Goal: Information Seeking & Learning: Learn about a topic

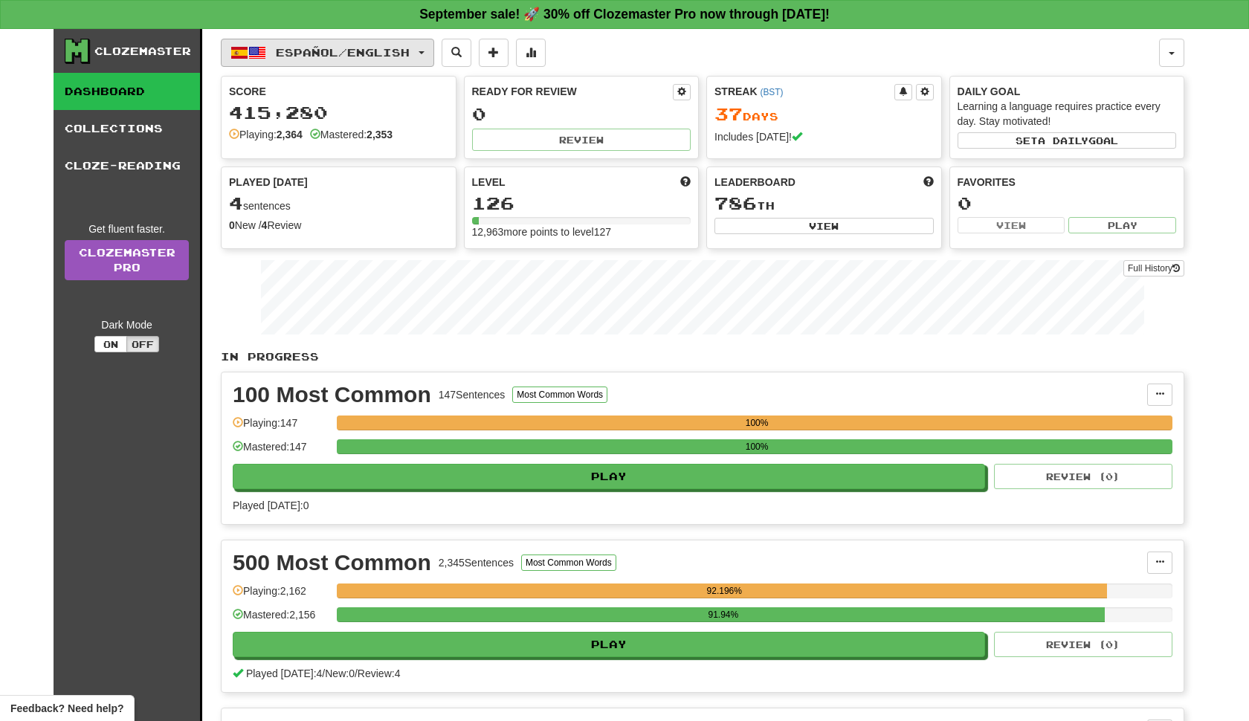
click at [434, 58] on button "Español / English" at bounding box center [327, 53] width 213 height 28
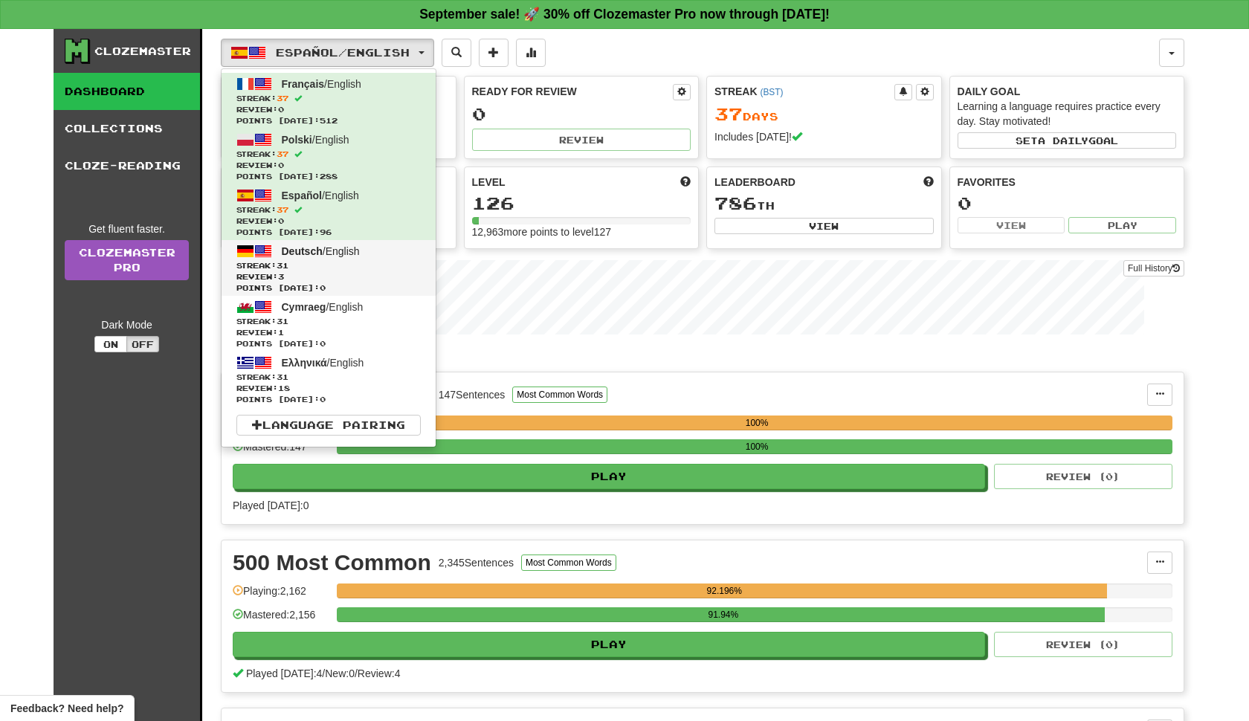
click at [421, 271] on span "Streak: 31" at bounding box center [328, 265] width 184 height 11
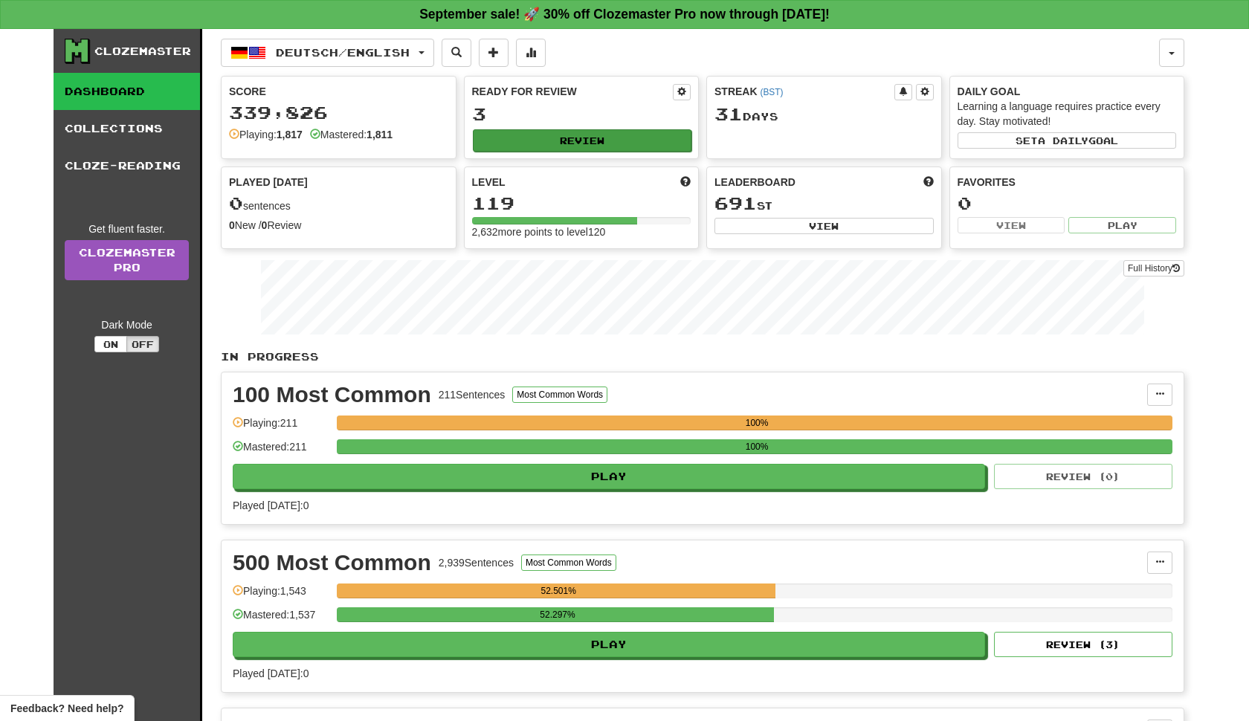
click at [607, 152] on button "Review" at bounding box center [582, 140] width 219 height 22
select select "**"
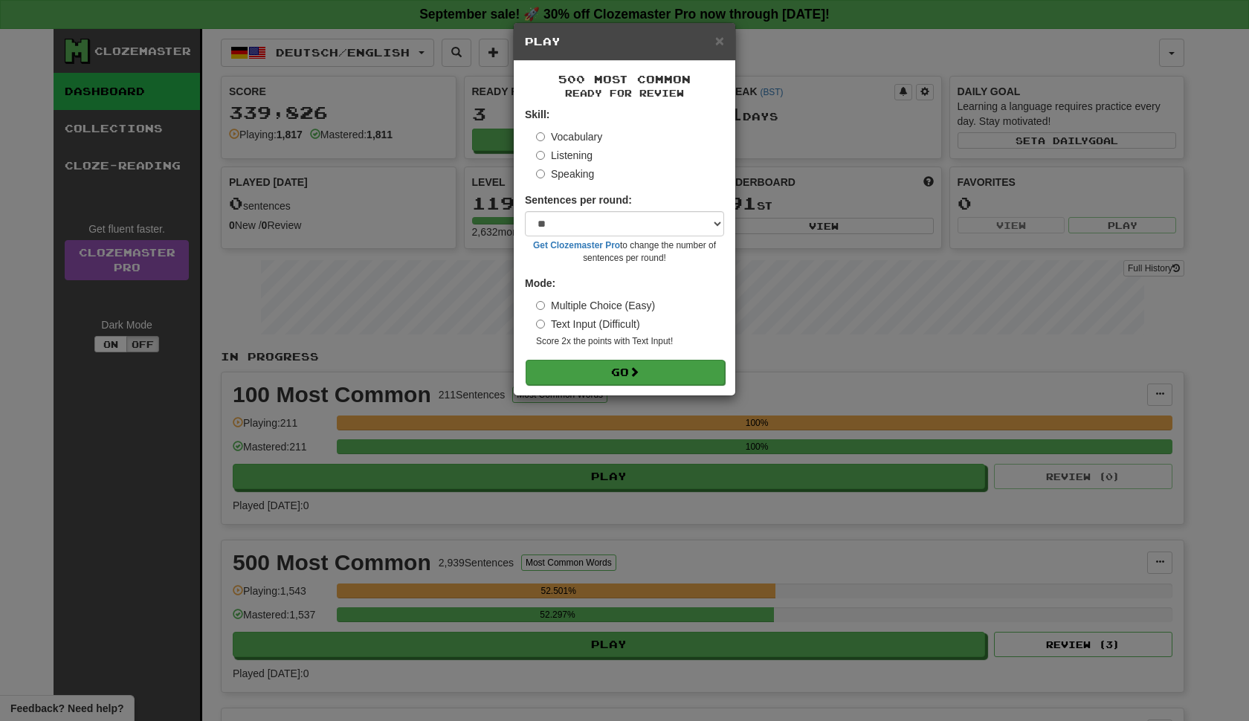
click at [652, 385] on button "Go" at bounding box center [625, 372] width 199 height 25
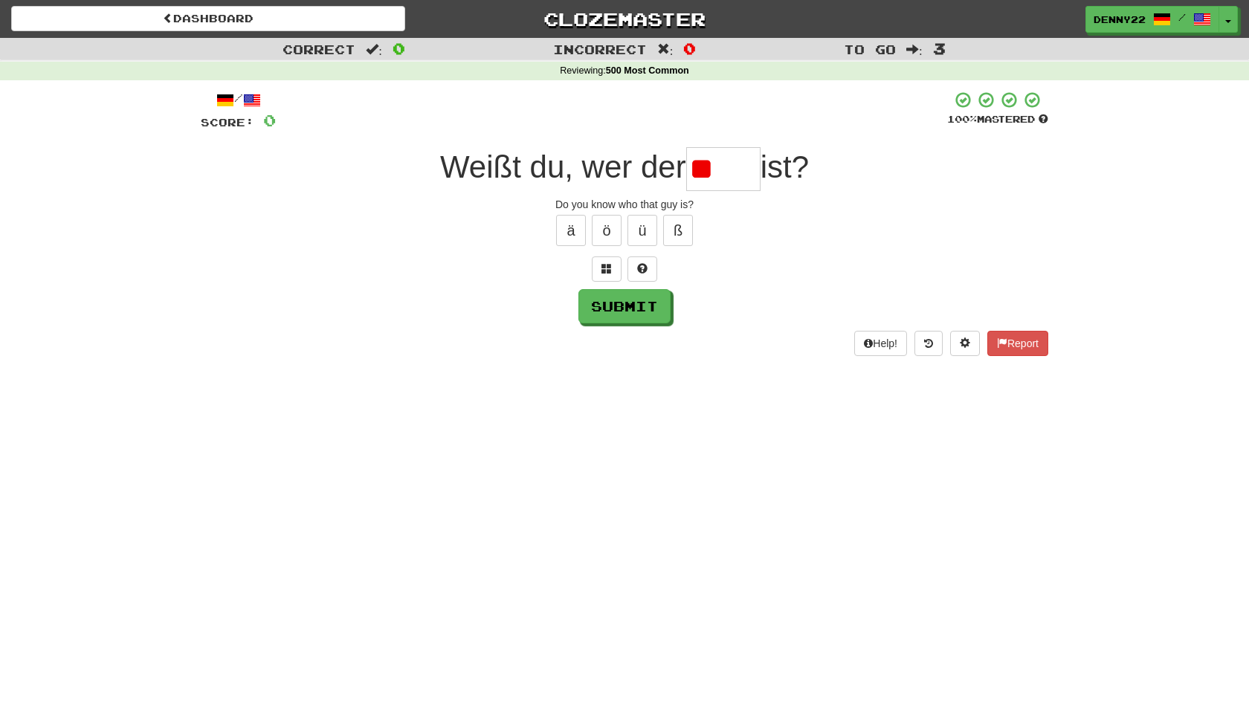
type input "*"
click at [609, 274] on span at bounding box center [607, 268] width 10 height 10
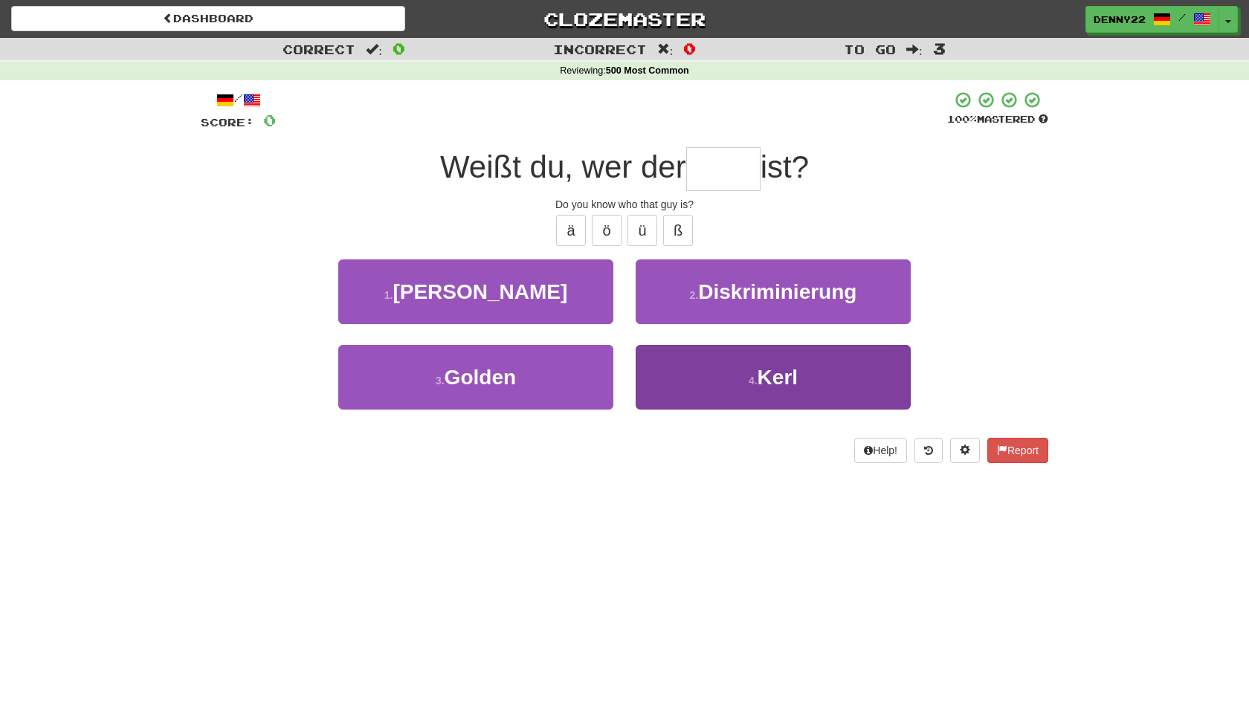
click at [738, 410] on button "4 . Kerl" at bounding box center [773, 377] width 275 height 65
type input "****"
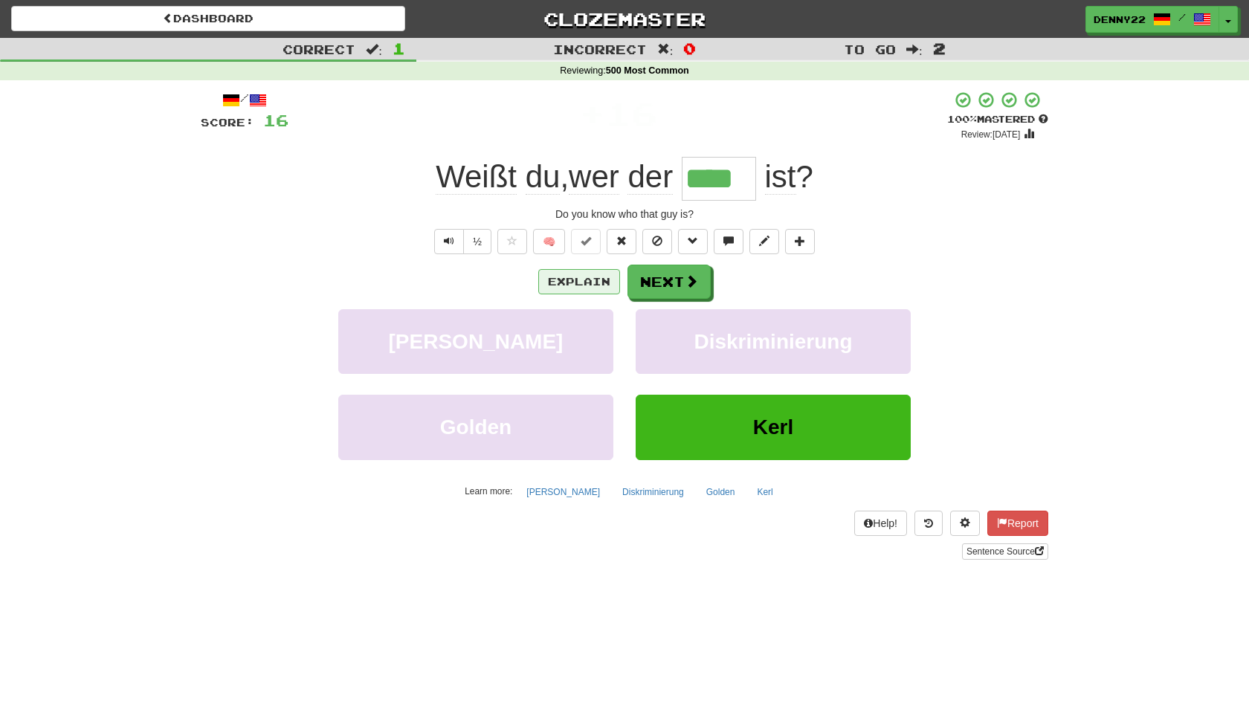
click at [581, 294] on button "Explain" at bounding box center [579, 281] width 82 height 25
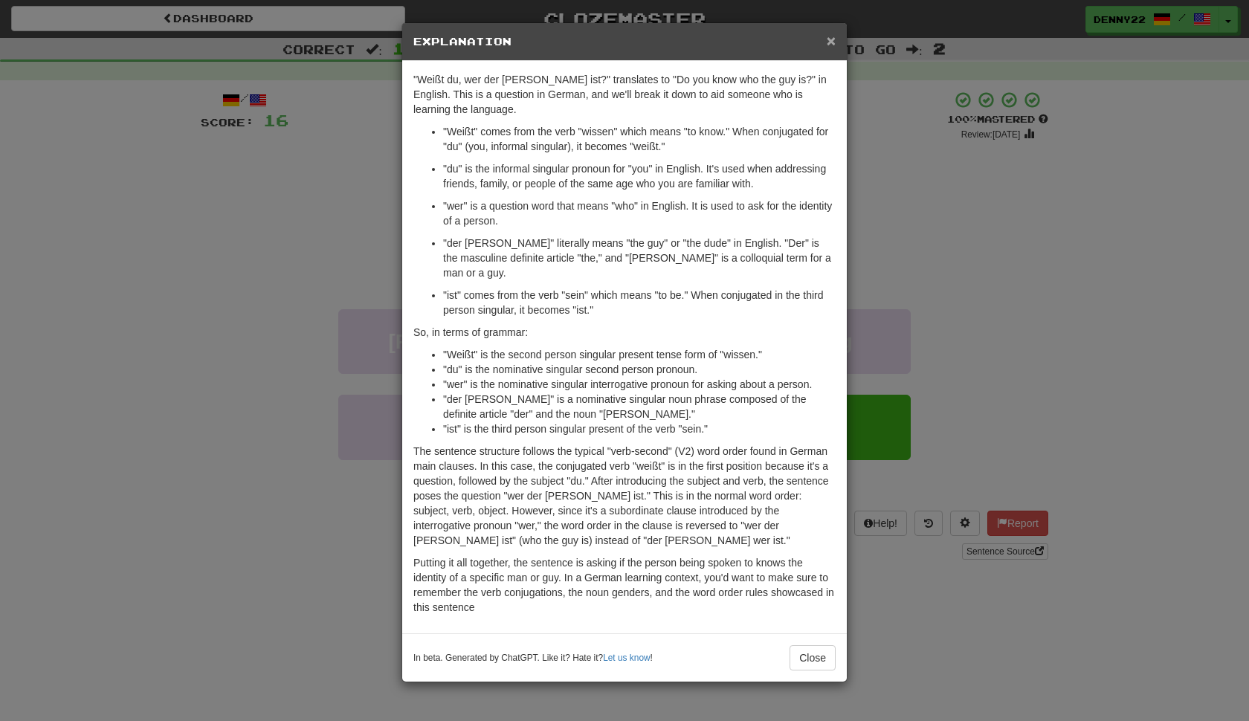
click at [830, 45] on span "×" at bounding box center [831, 40] width 9 height 17
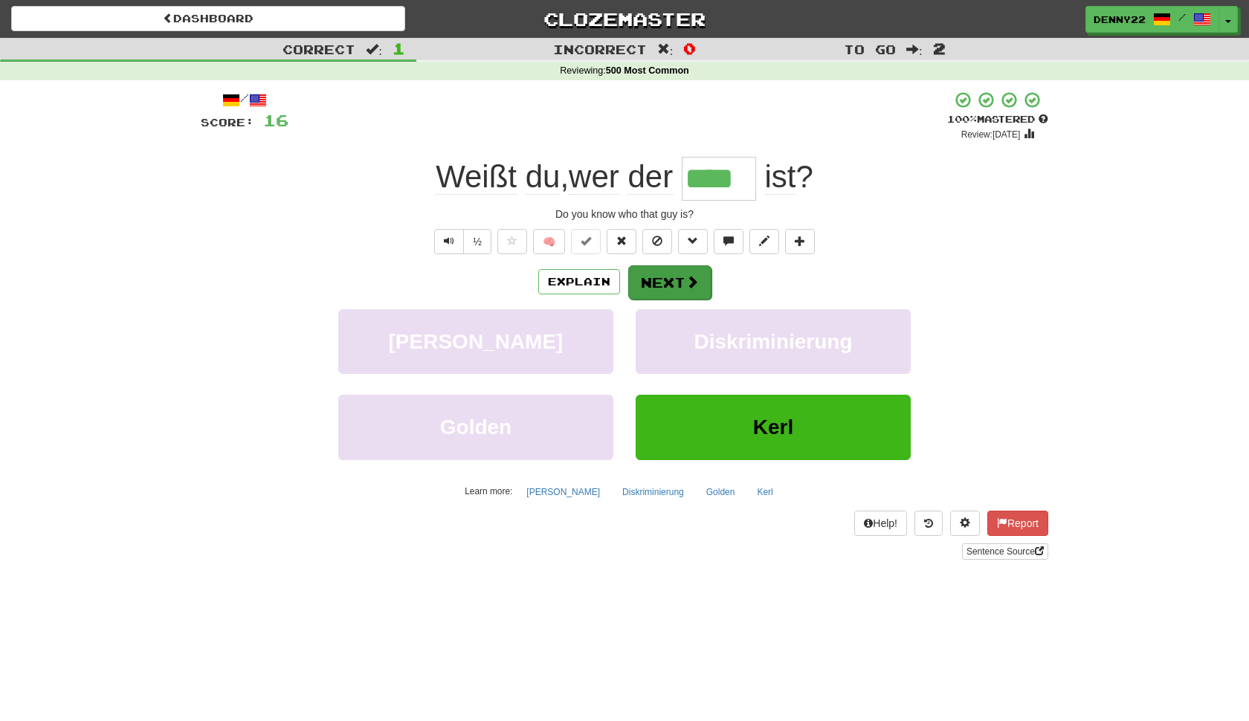
click at [680, 300] on button "Next" at bounding box center [669, 282] width 83 height 34
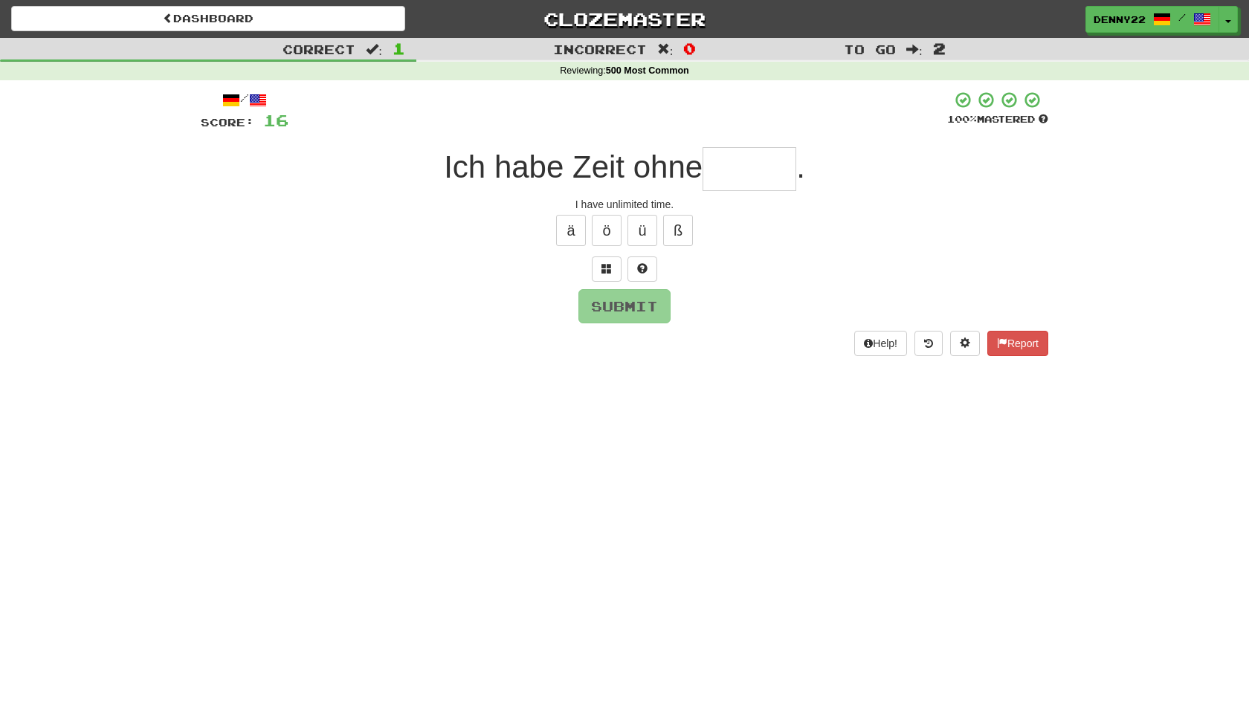
type input "*"
click at [602, 274] on span at bounding box center [607, 268] width 10 height 10
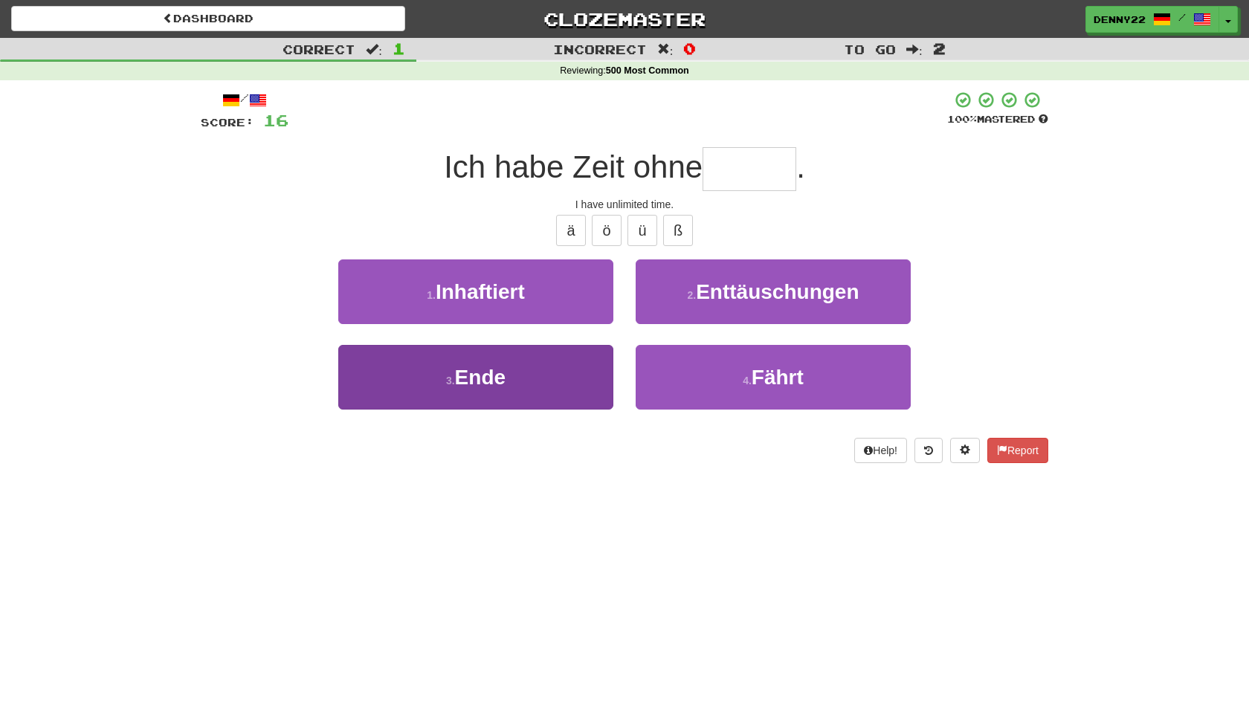
click at [577, 410] on button "3 . Ende" at bounding box center [475, 377] width 275 height 65
type input "****"
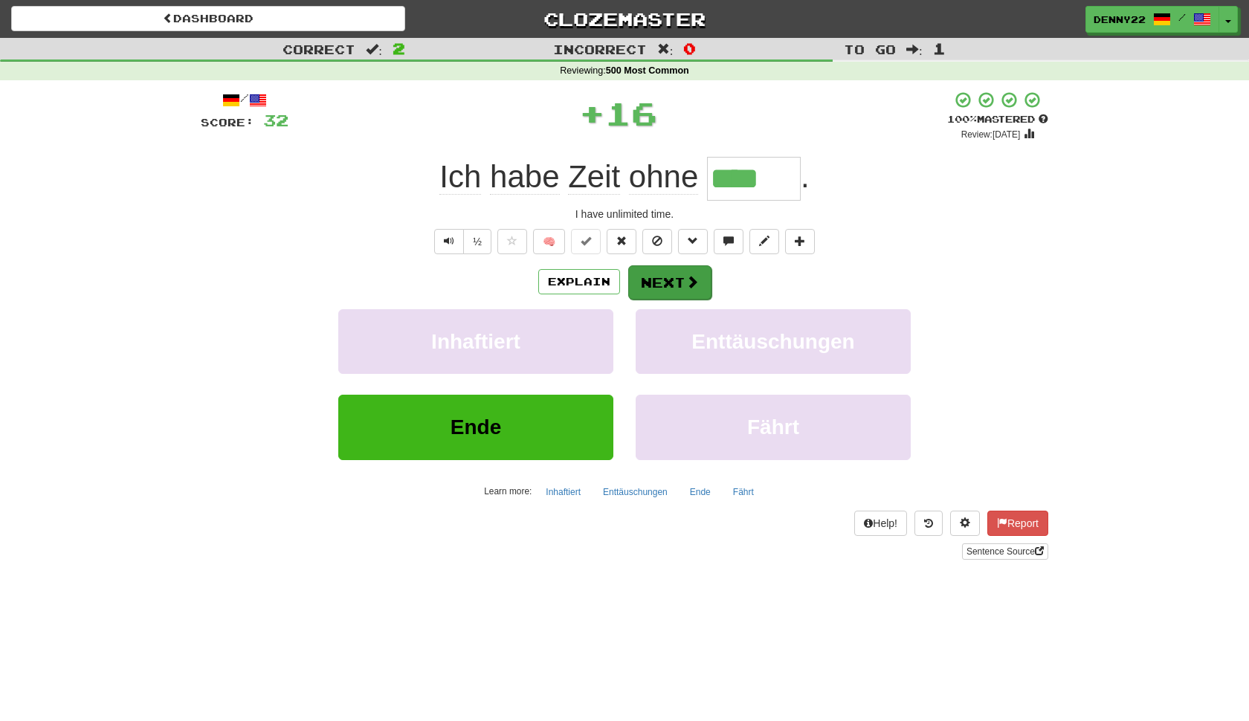
click at [678, 300] on button "Next" at bounding box center [669, 282] width 83 height 34
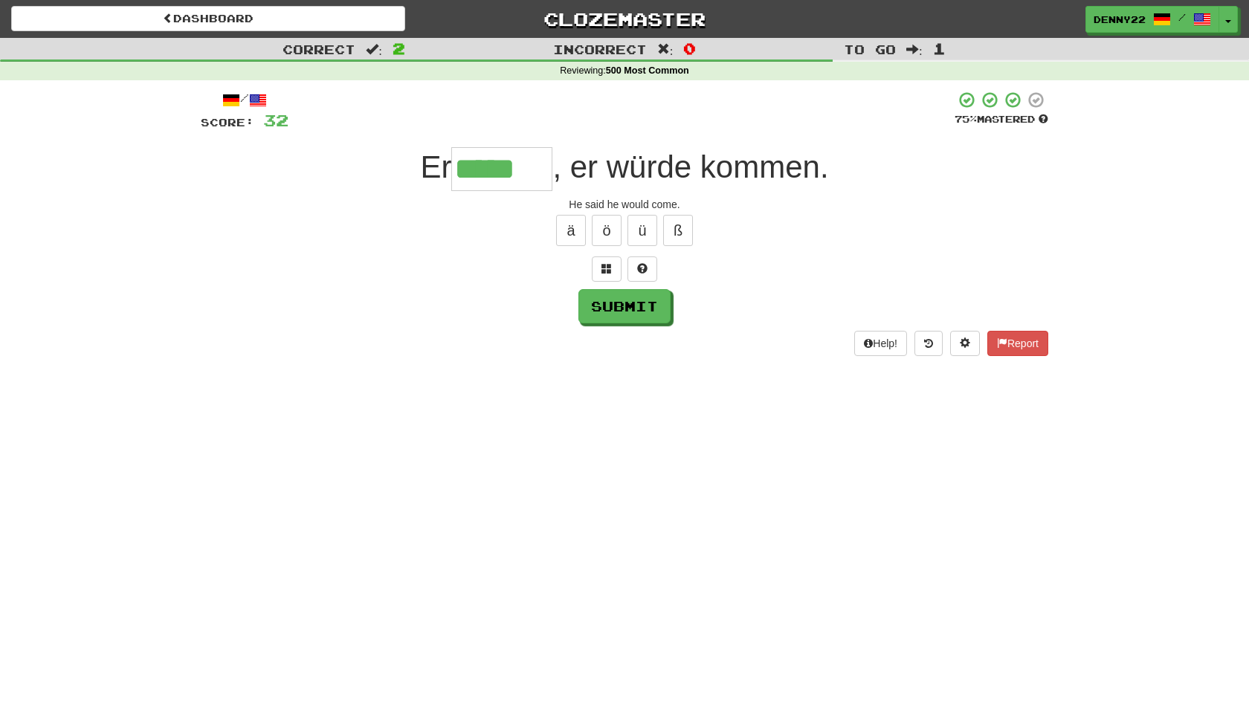
type input "*****"
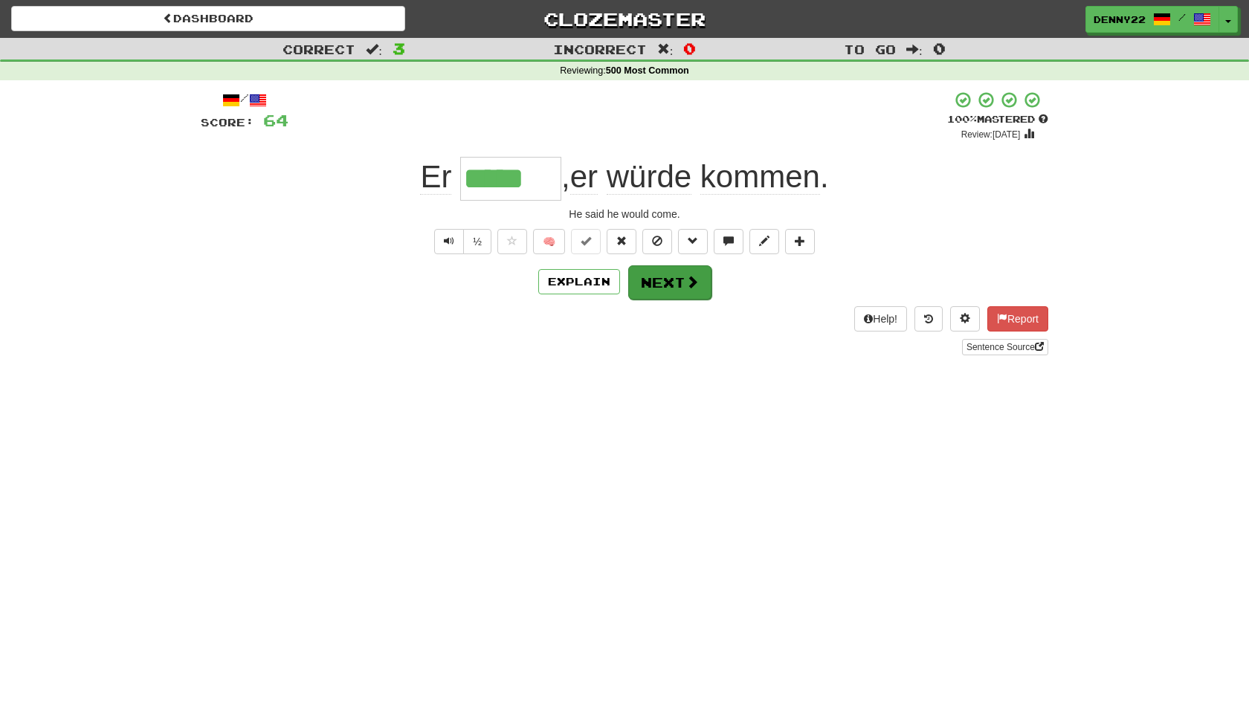
click at [666, 300] on button "Next" at bounding box center [669, 282] width 83 height 34
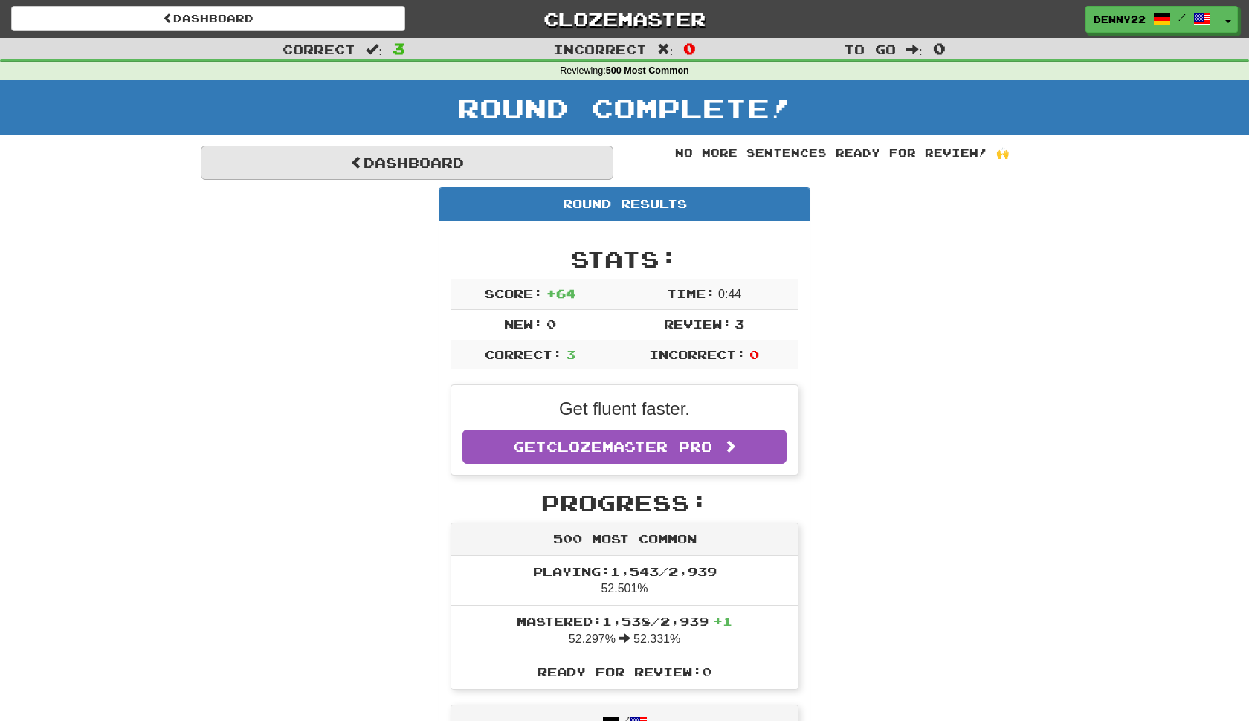
click at [523, 180] on link "Dashboard" at bounding box center [407, 163] width 413 height 34
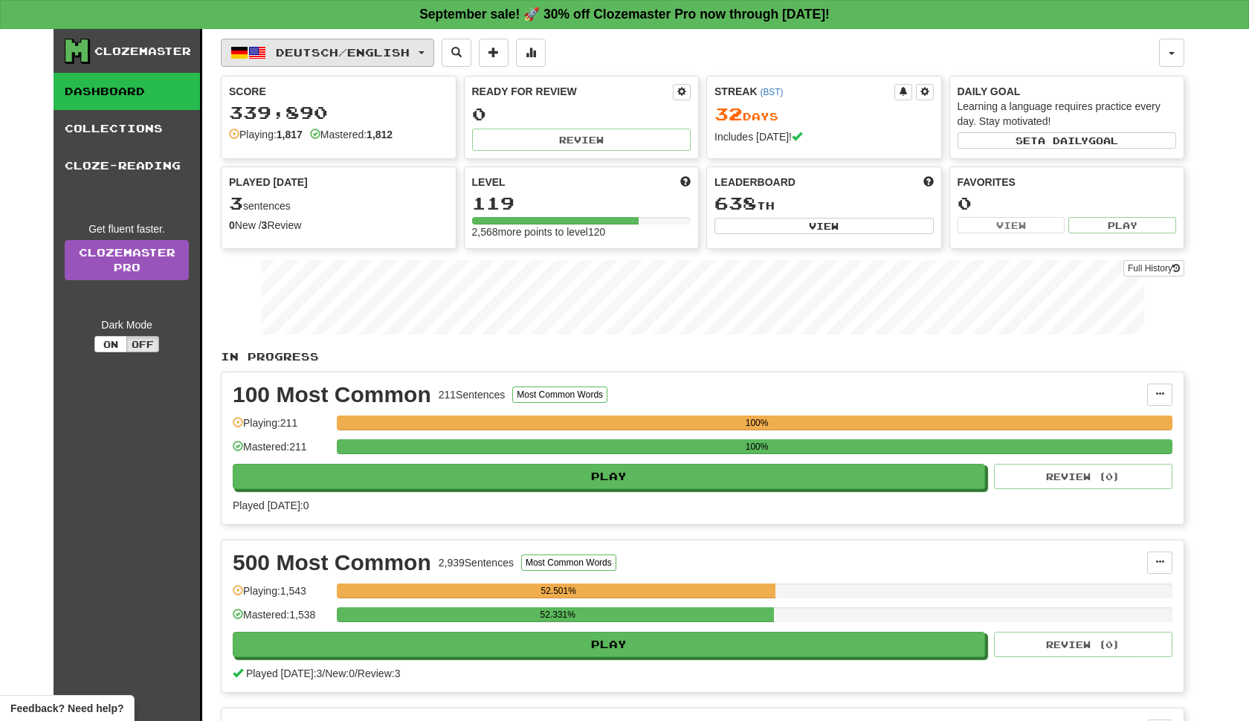
click at [434, 61] on button "Deutsch / English" at bounding box center [327, 53] width 213 height 28
